Goal: Book appointment/travel/reservation

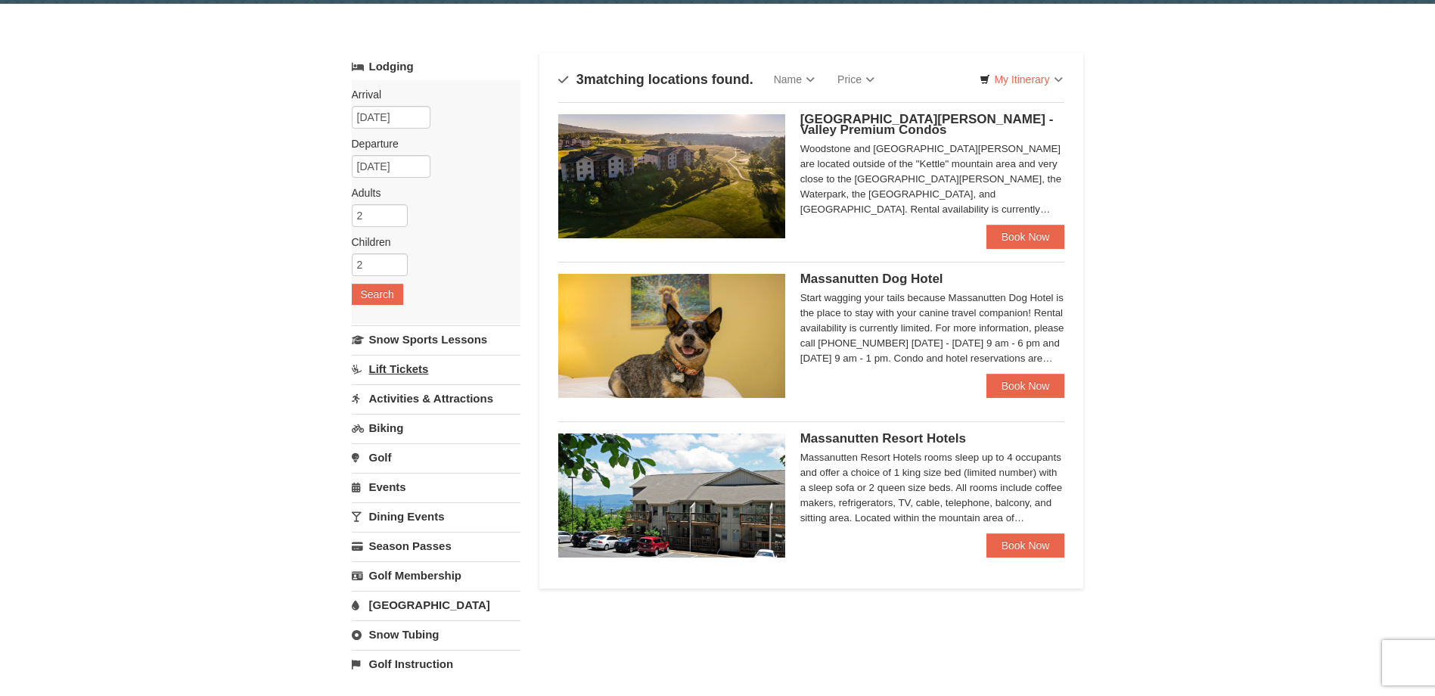
scroll to position [76, 0]
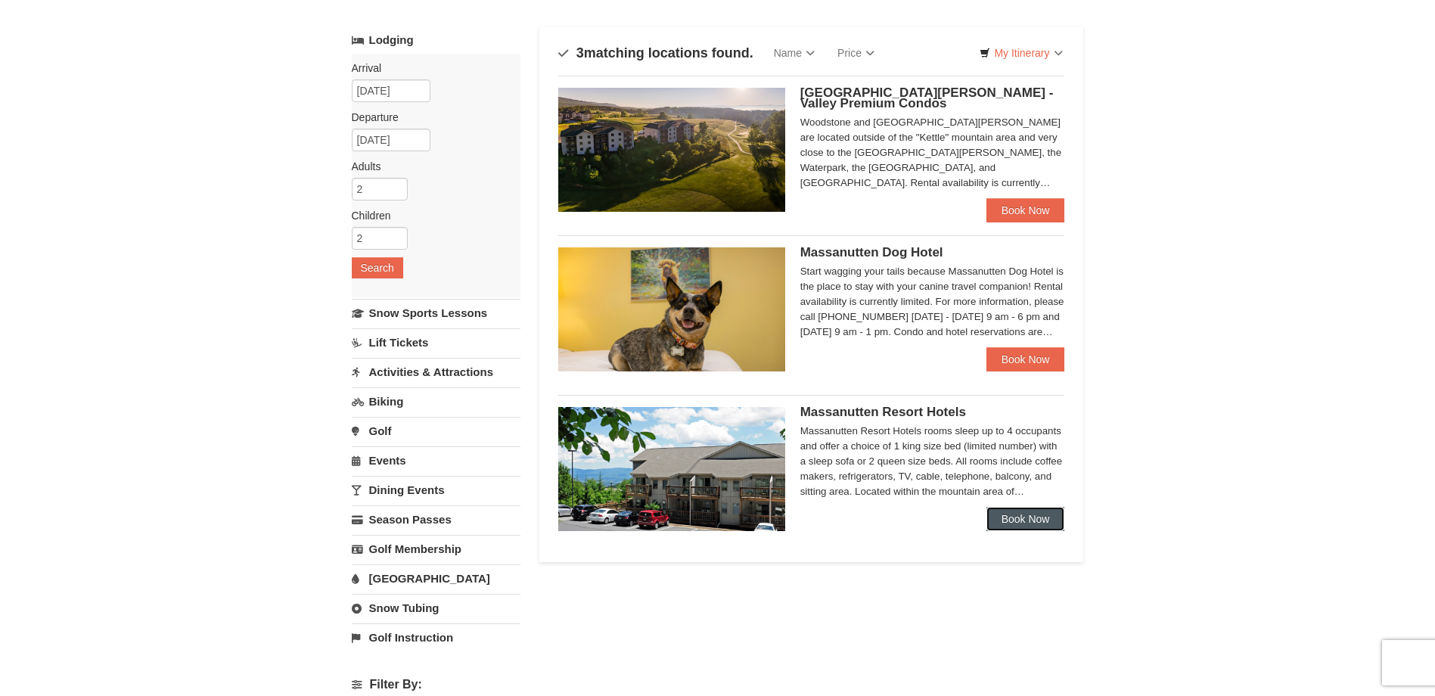
click at [1020, 511] on link "Book Now" at bounding box center [1026, 519] width 79 height 24
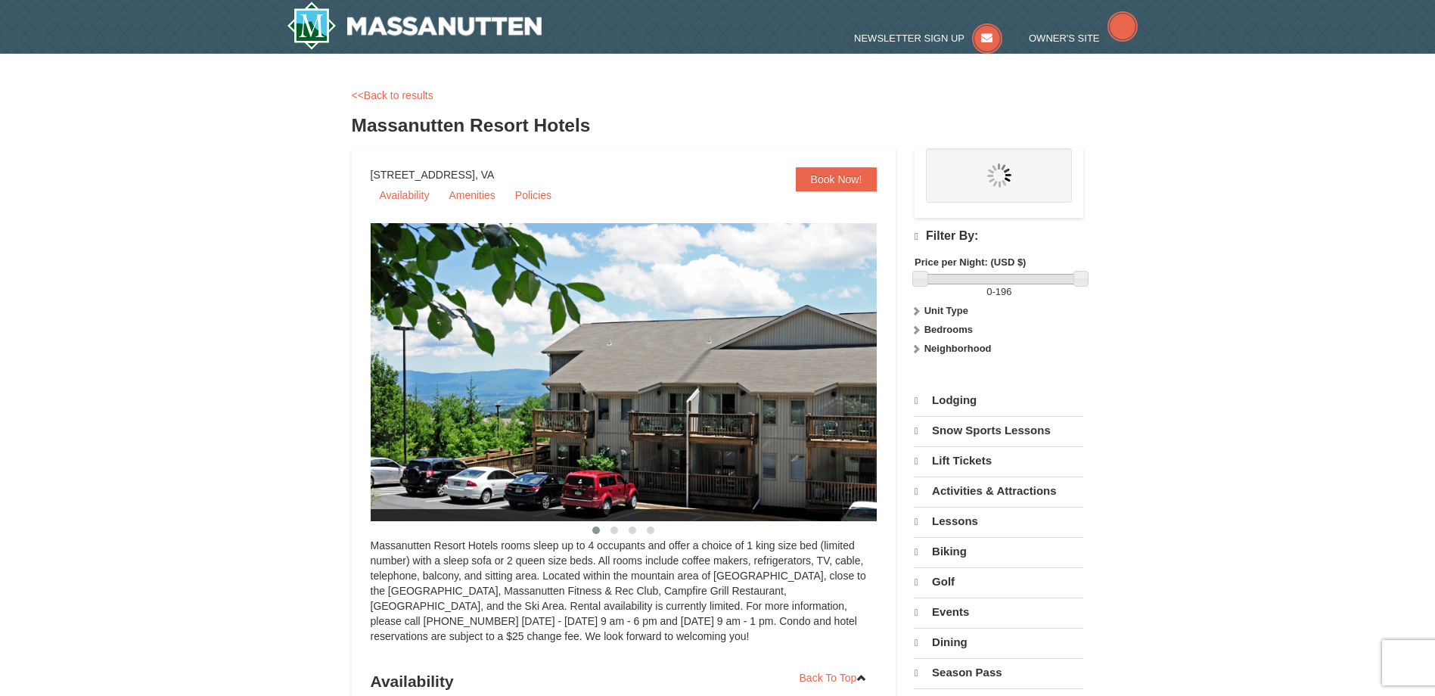
select select "10"
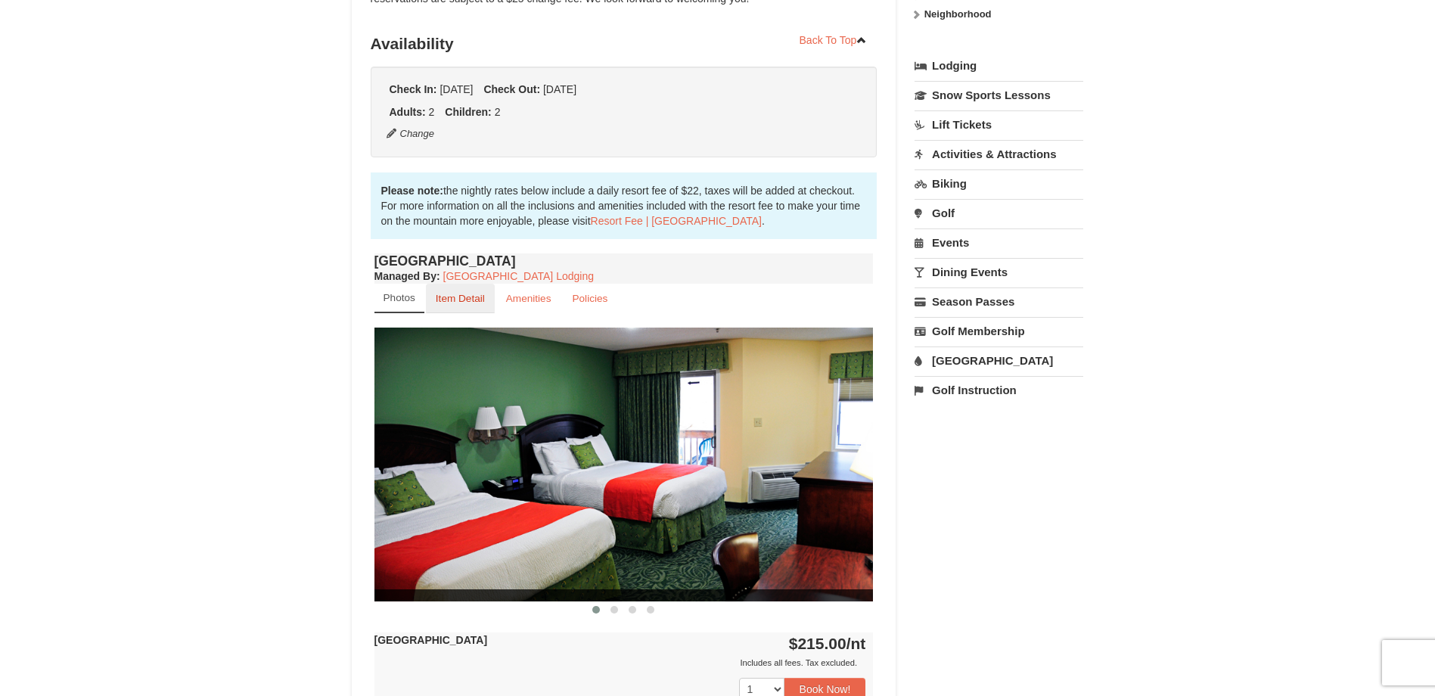
scroll to position [349, 0]
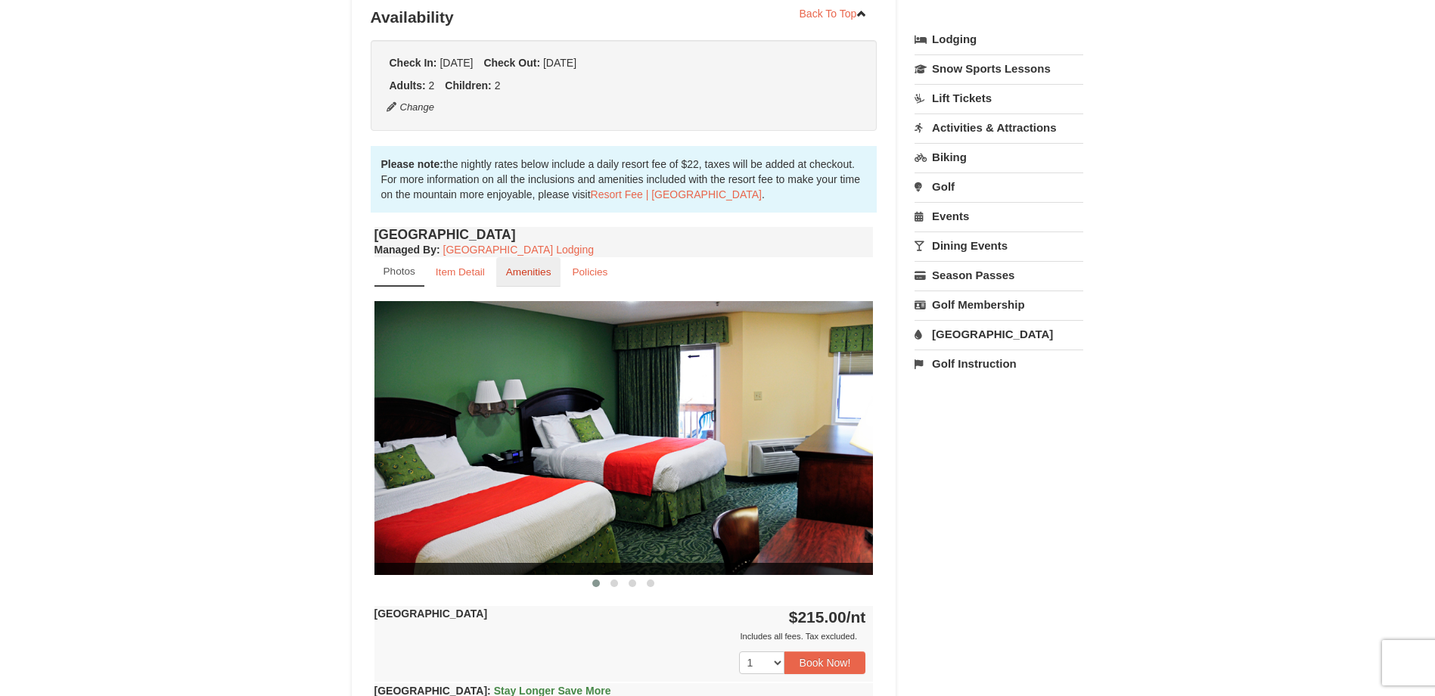
click at [542, 272] on small "Amenities" at bounding box center [528, 271] width 45 height 11
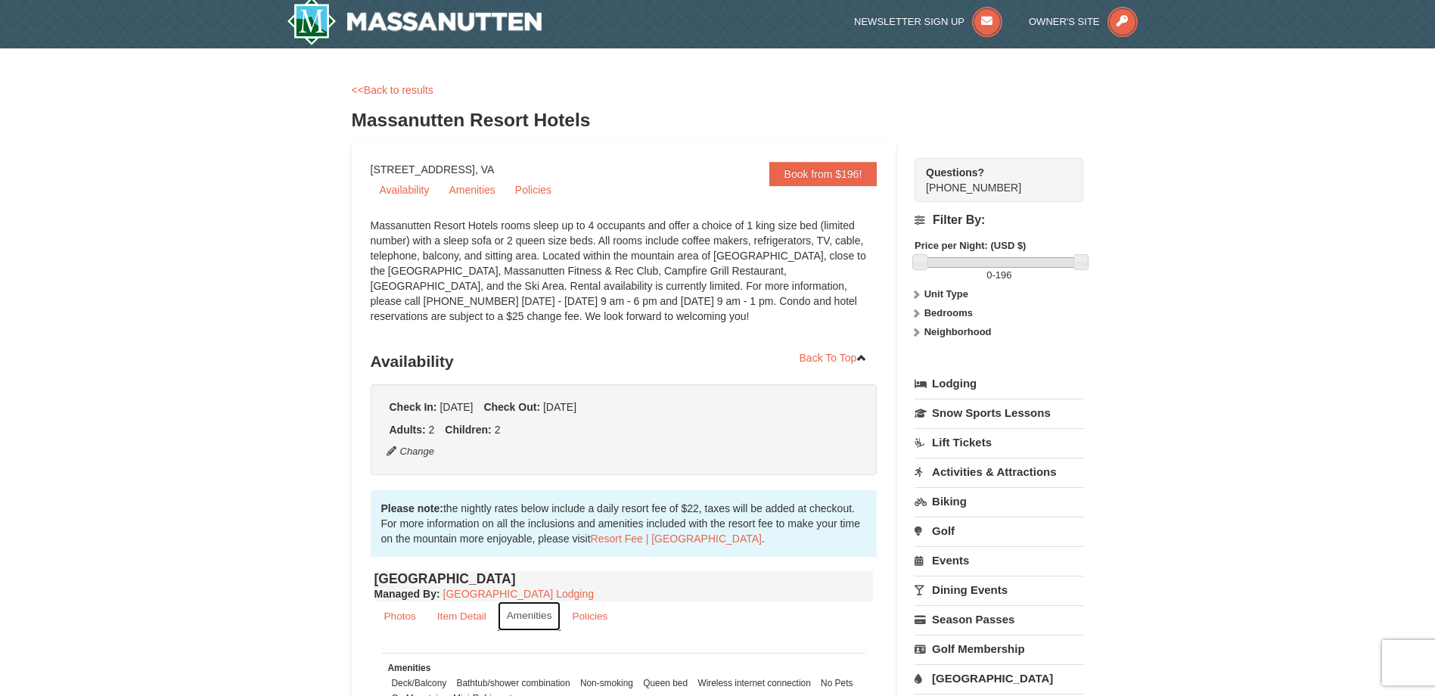
scroll to position [0, 0]
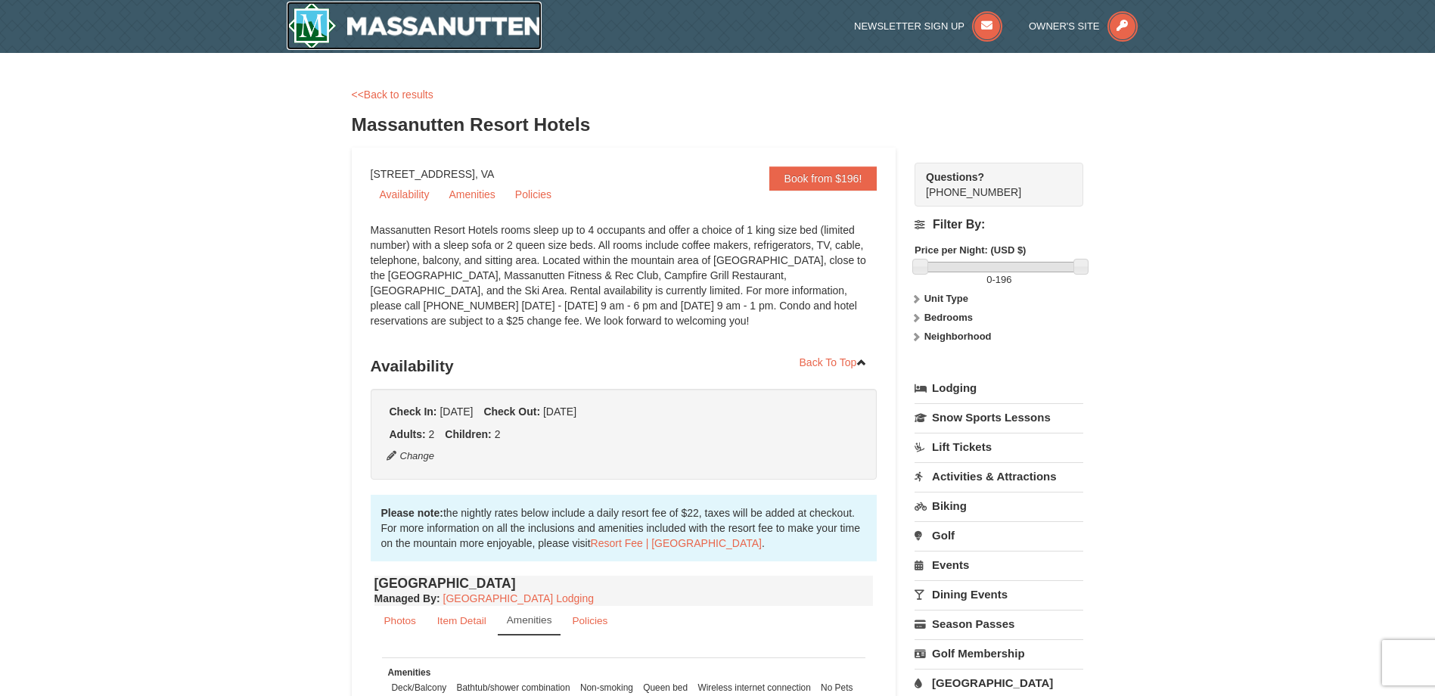
click at [383, 27] on img at bounding box center [415, 26] width 256 height 48
